Goal: Navigation & Orientation: Find specific page/section

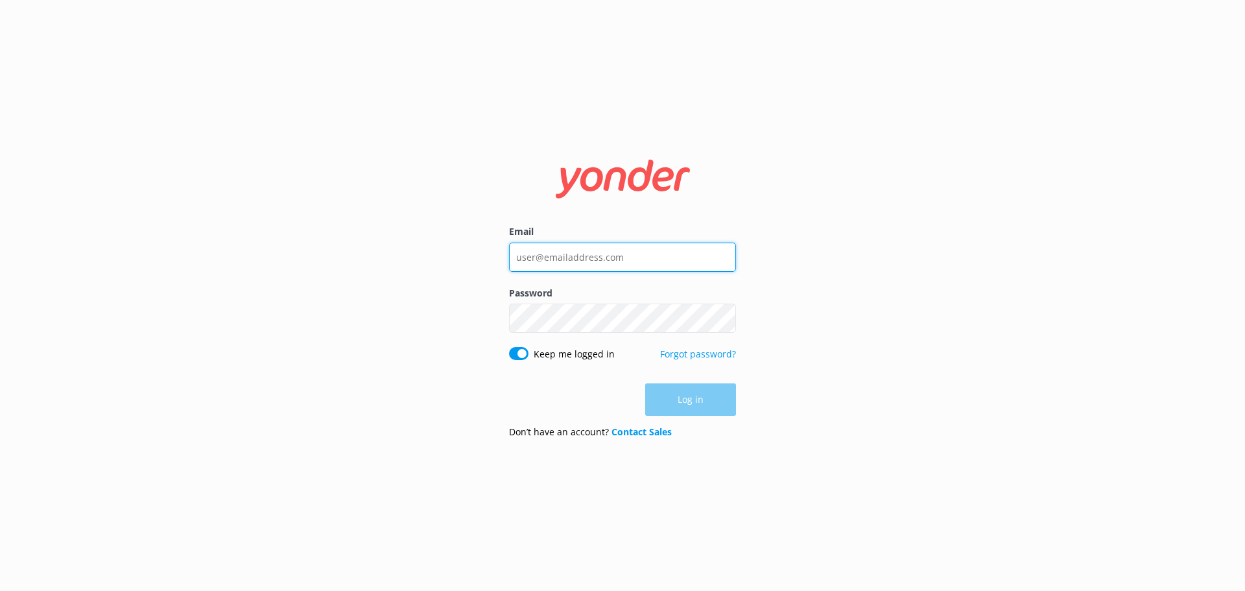
type input "[EMAIL_ADDRESS][DOMAIN_NAME]"
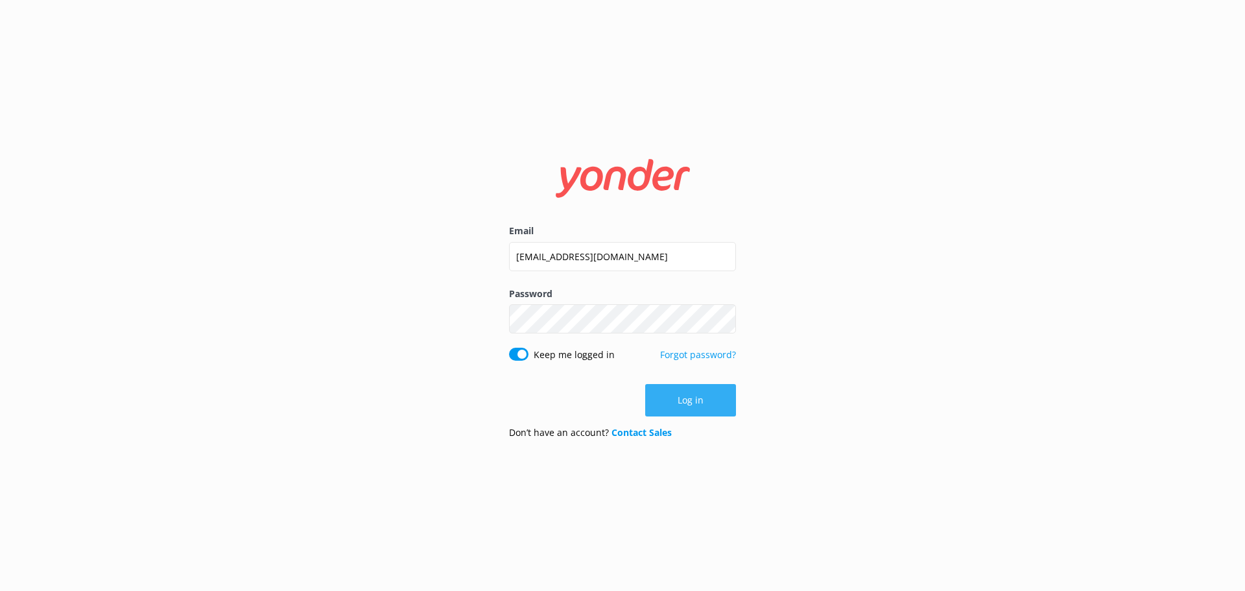
click at [703, 392] on button "Log in" at bounding box center [690, 400] width 91 height 32
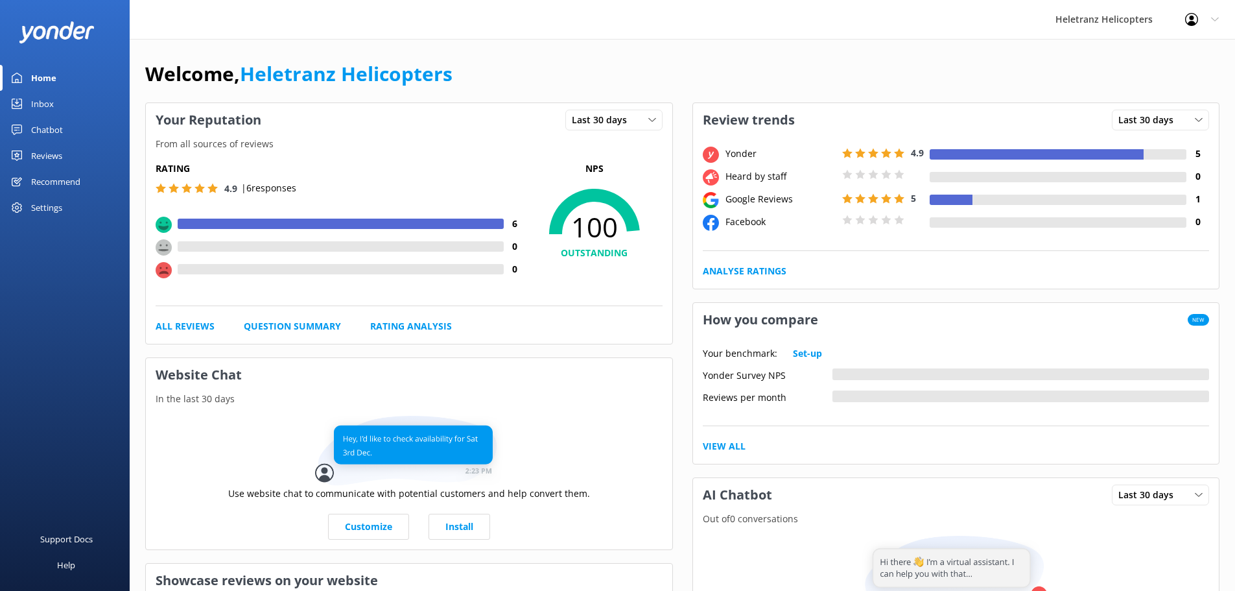
click at [67, 131] on link "Chatbot" at bounding box center [65, 130] width 130 height 26
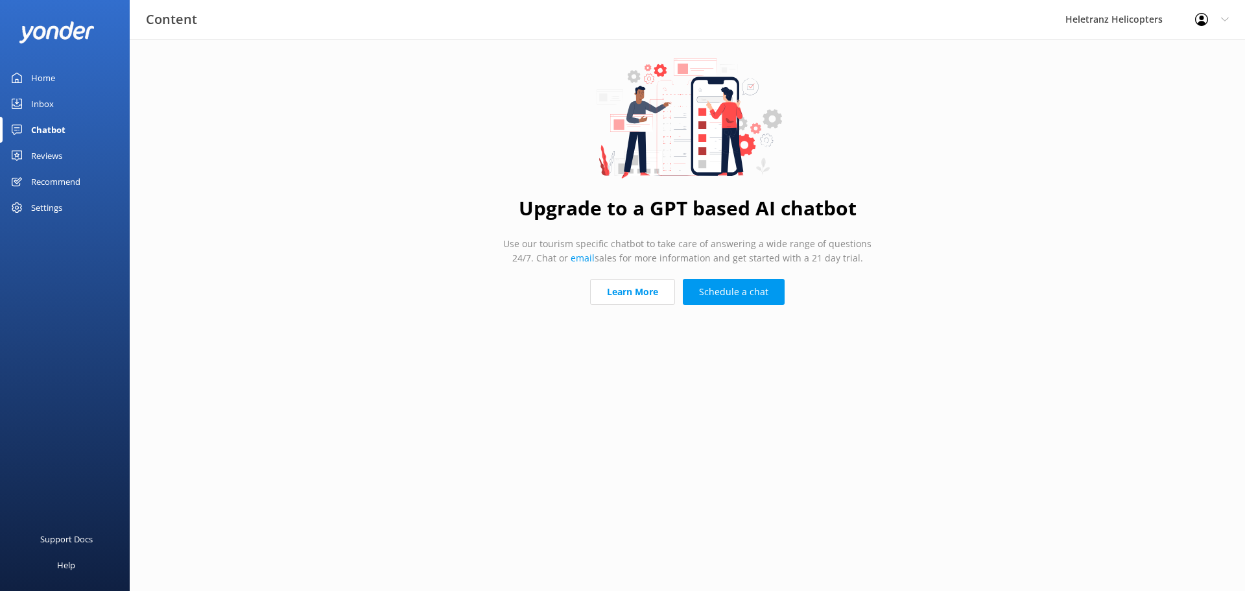
click at [60, 112] on link "Inbox" at bounding box center [65, 104] width 130 height 26
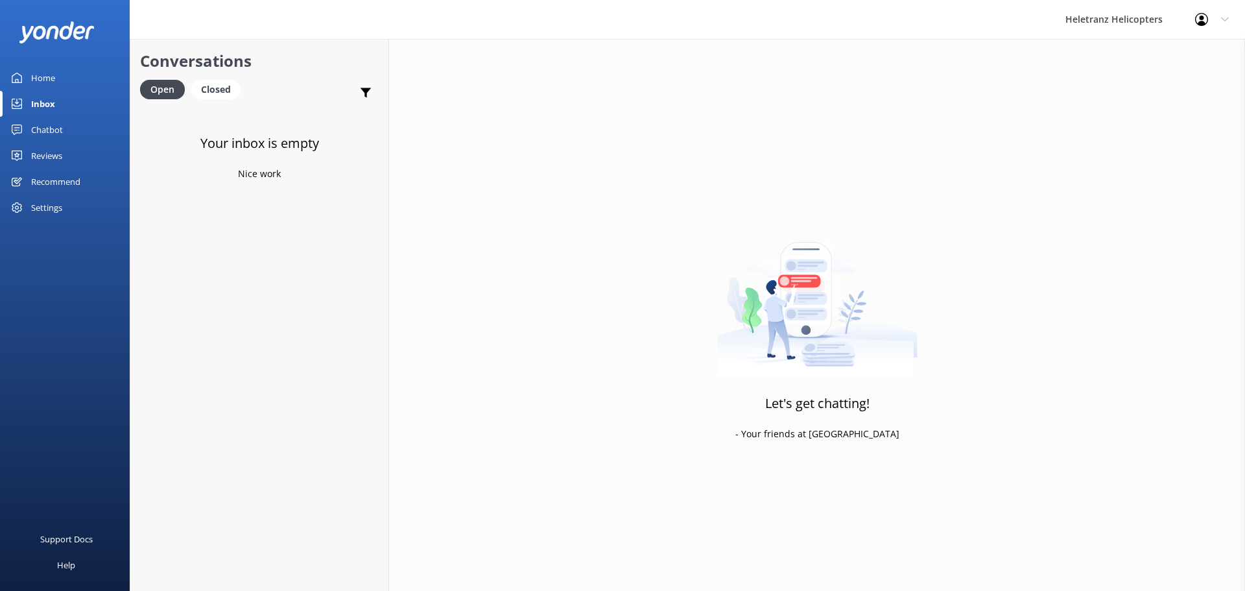
click at [67, 147] on link "Reviews" at bounding box center [65, 156] width 130 height 26
